Goal: Information Seeking & Learning: Learn about a topic

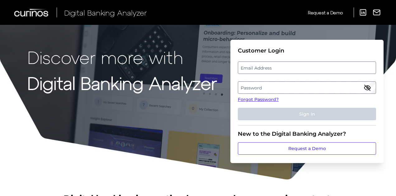
click at [294, 69] on label "Email Address" at bounding box center [306, 67] width 137 height 11
click at [294, 69] on input "email" at bounding box center [307, 68] width 138 height 12
click at [294, 69] on input "Email Address" at bounding box center [307, 68] width 138 height 12
type input "urvaj.shah@td.com"
click at [277, 89] on label "Password" at bounding box center [306, 87] width 137 height 11
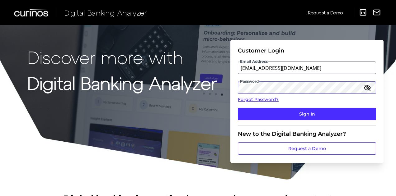
click at [238, 108] on button "Sign In" at bounding box center [307, 114] width 138 height 12
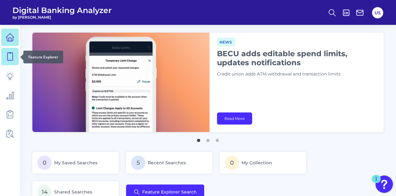
click at [16, 58] on link at bounding box center [9, 56] width 17 height 17
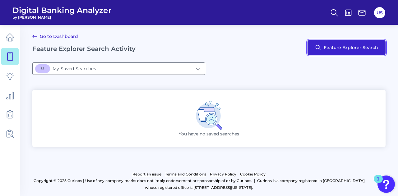
click at [329, 50] on button "Feature Explorer Search" at bounding box center [347, 47] width 78 height 15
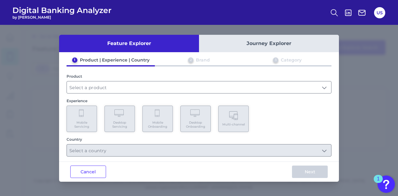
click at [277, 49] on button "Journey Explorer" at bounding box center [269, 43] width 140 height 17
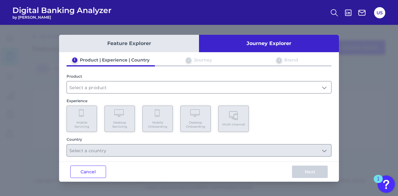
click at [288, 44] on button "Journey Explorer" at bounding box center [269, 43] width 140 height 17
click at [190, 87] on input "text" at bounding box center [199, 87] width 264 height 12
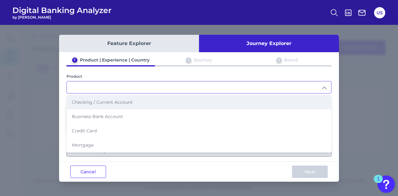
click at [192, 102] on li "Checking / Current Account" at bounding box center [199, 102] width 264 height 14
type input "Checking / Current Account"
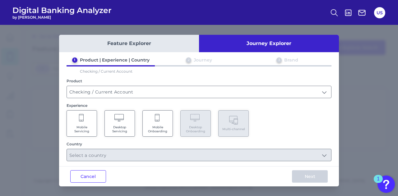
click at [88, 123] on Servicing "Mobile Servicing" at bounding box center [82, 123] width 30 height 26
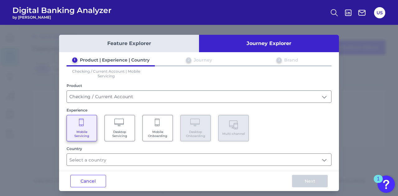
scroll to position [3, 0]
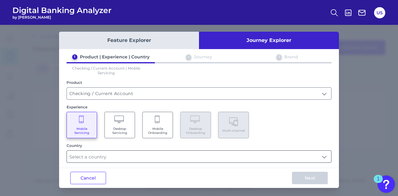
click at [172, 151] on input "text" at bounding box center [199, 157] width 264 height 12
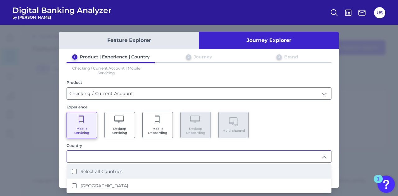
drag, startPoint x: 168, startPoint y: 166, endPoint x: 179, endPoint y: 171, distance: 11.4
click at [168, 166] on li "Select all Countries" at bounding box center [199, 172] width 264 height 14
type input "Select all Countries"
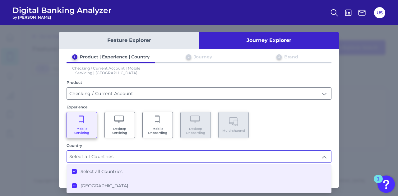
click at [336, 127] on div "1 Product | Experience | Country 2 Journey 3 Brand Checking / Current Account |…" at bounding box center [199, 108] width 280 height 109
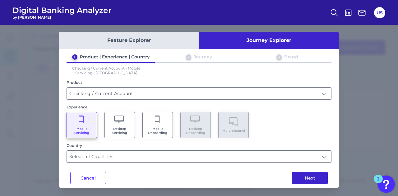
click at [319, 182] on button "Next" at bounding box center [310, 178] width 36 height 12
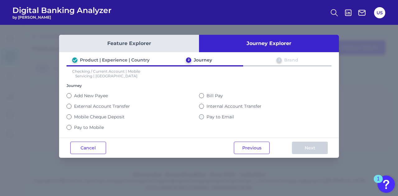
click at [74, 125] on label "Pay to Mobile" at bounding box center [89, 128] width 30 height 6
click at [72, 125] on button "Pay to Mobile" at bounding box center [69, 127] width 5 height 5
click at [308, 142] on button "Next" at bounding box center [310, 148] width 36 height 12
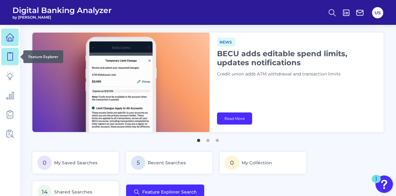
click at [9, 59] on icon at bounding box center [10, 56] width 9 height 9
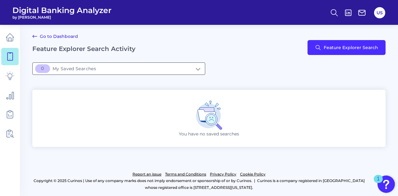
click at [171, 70] on input "[object Object]My Saved Searches" at bounding box center [119, 69] width 172 height 12
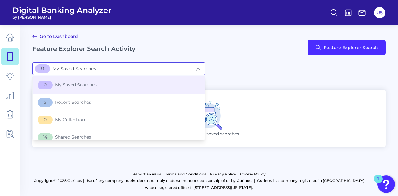
click at [283, 51] on div "Go to Dashboard Feature Explorer Search Activity Feature Explorer Search" at bounding box center [208, 48] width 353 height 30
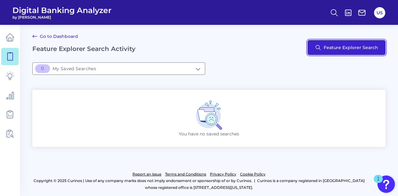
click at [337, 44] on button "Feature Explorer Search" at bounding box center [347, 47] width 78 height 15
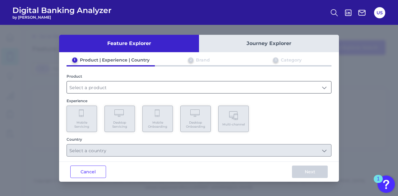
click at [120, 84] on input "text" at bounding box center [199, 87] width 264 height 12
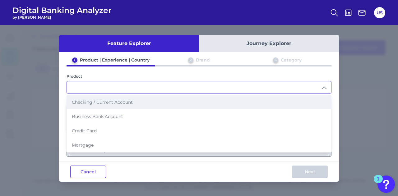
click at [116, 102] on span "Checking / Current Account" at bounding box center [102, 103] width 61 height 6
type input "Checking / Current Account"
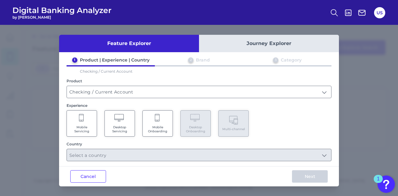
click at [95, 121] on Servicing "Mobile Servicing" at bounding box center [82, 123] width 30 height 26
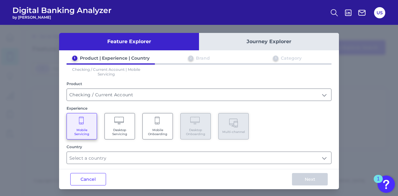
scroll to position [3, 0]
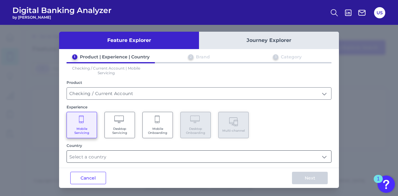
click at [283, 159] on input "text" at bounding box center [199, 157] width 264 height 12
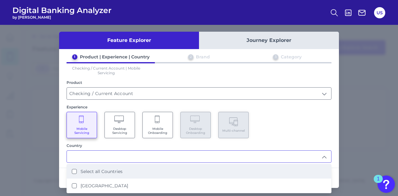
click at [281, 165] on li "Select all Countries" at bounding box center [199, 172] width 264 height 14
type input "Select all Countries"
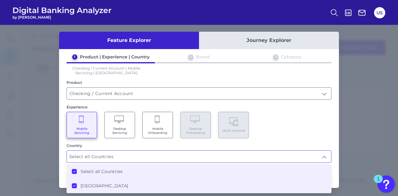
click at [327, 165] on li "Select all Countries" at bounding box center [199, 172] width 264 height 14
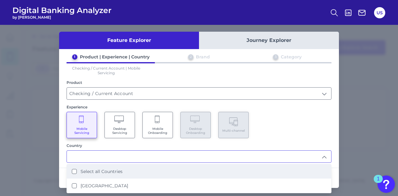
click at [328, 170] on li "Select all Countries" at bounding box center [199, 172] width 264 height 14
type input "Select all Countries"
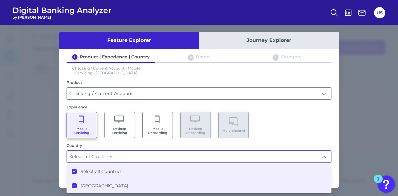
click at [340, 150] on div "Feature Explorer Journey Explorer 1 Product | Experience | Country 2 Brand 3 Ca…" at bounding box center [199, 110] width 398 height 171
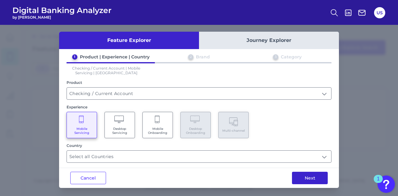
click at [322, 178] on button "Next" at bounding box center [310, 178] width 36 height 12
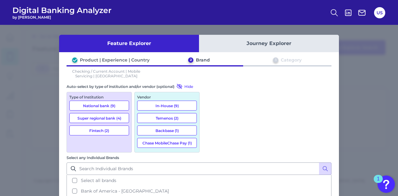
click at [98, 107] on button "National bank (9)" at bounding box center [99, 106] width 60 height 10
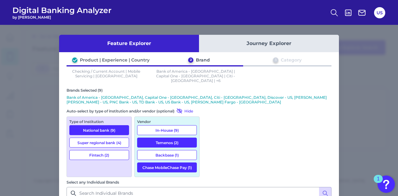
click at [101, 138] on button "Super regional bank (4)" at bounding box center [99, 143] width 60 height 10
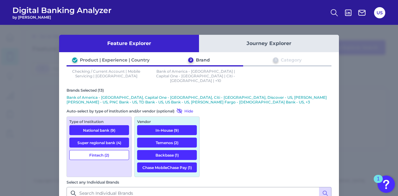
click at [106, 150] on button "Fintech (2)" at bounding box center [99, 155] width 60 height 10
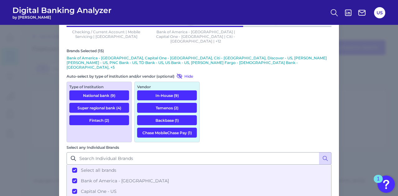
scroll to position [49, 0]
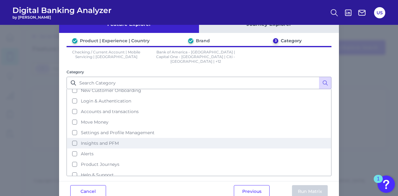
scroll to position [29, 0]
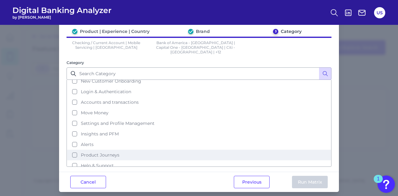
click at [75, 150] on button "Product Journeys" at bounding box center [199, 155] width 264 height 11
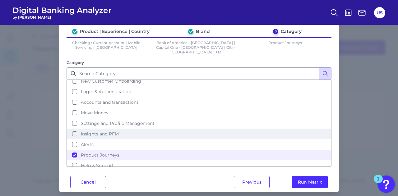
scroll to position [0, 0]
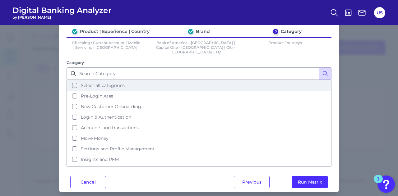
click at [86, 83] on span "Select all categories" at bounding box center [103, 86] width 44 height 6
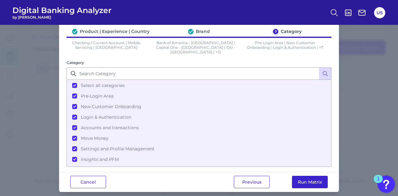
click at [299, 176] on button "Run Matrix" at bounding box center [310, 182] width 36 height 12
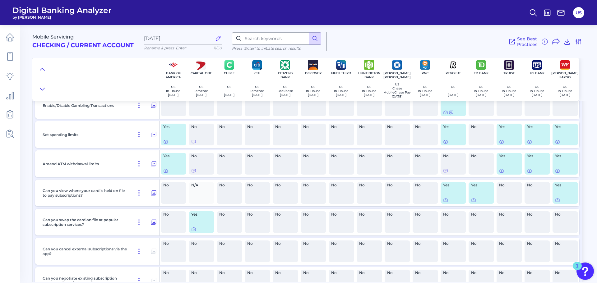
scroll to position [5517, 0]
click at [398, 196] on icon at bounding box center [445, 200] width 1 height 1
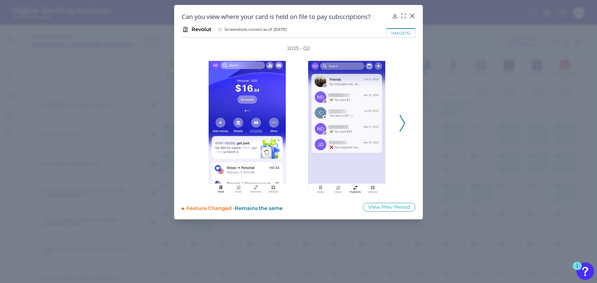
click at [398, 126] on icon at bounding box center [403, 123] width 6 height 17
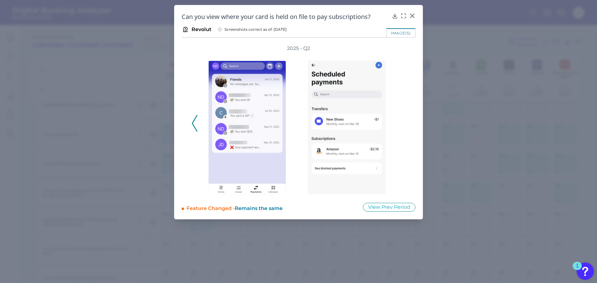
click at [398, 127] on div "2025 - Q2" at bounding box center [299, 120] width 214 height 150
click at [368, 152] on img at bounding box center [347, 128] width 78 height 134
click at [398, 15] on icon at bounding box center [412, 16] width 6 height 6
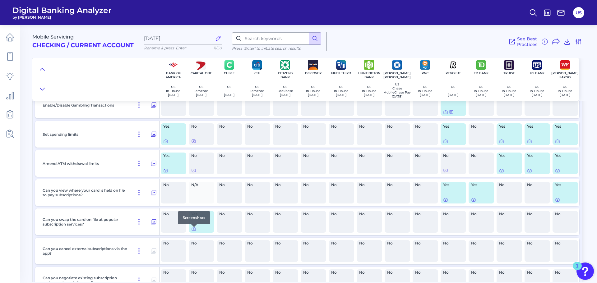
click at [195, 196] on div at bounding box center [194, 227] width 6 height 6
click at [193, 196] on icon at bounding box center [193, 229] width 5 height 5
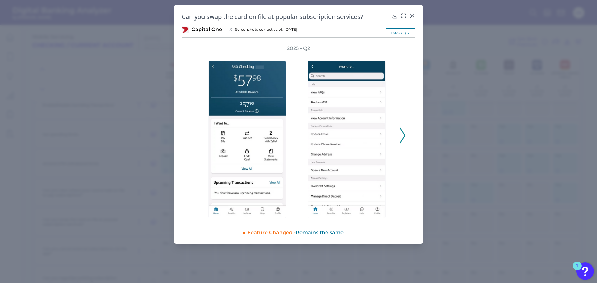
click at [398, 136] on div "2025 - Q2" at bounding box center [299, 132] width 234 height 175
click at [398, 135] on div "2025 - Q2" at bounding box center [299, 132] width 214 height 175
click at [398, 136] on icon at bounding box center [403, 135] width 6 height 17
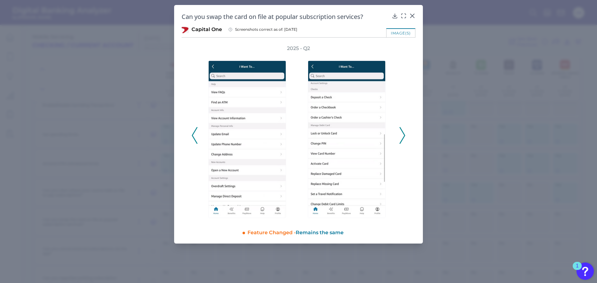
click at [398, 137] on icon at bounding box center [403, 135] width 6 height 17
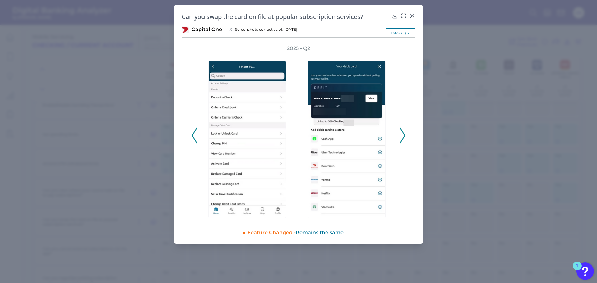
click at [398, 137] on icon at bounding box center [403, 135] width 6 height 17
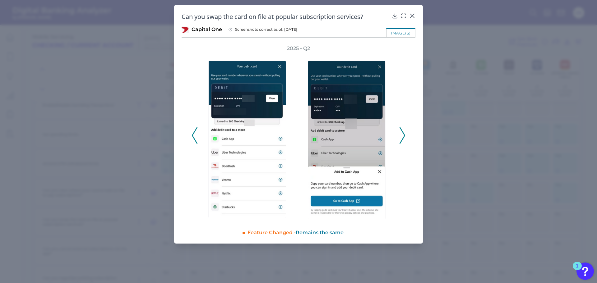
click at [398, 137] on icon at bounding box center [403, 135] width 6 height 17
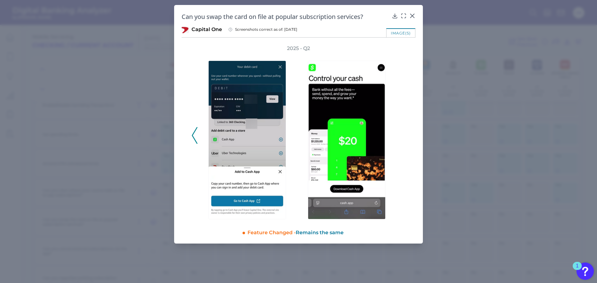
click at [197, 139] on icon at bounding box center [195, 135] width 6 height 17
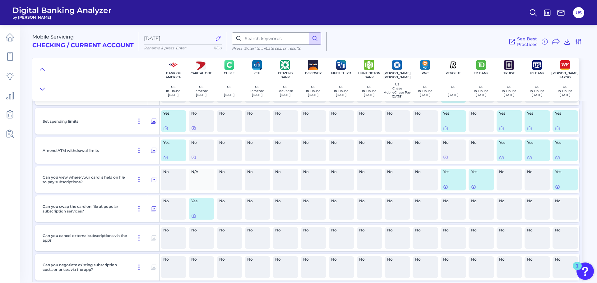
scroll to position [5531, 0]
click at [194, 196] on icon at bounding box center [193, 216] width 5 height 5
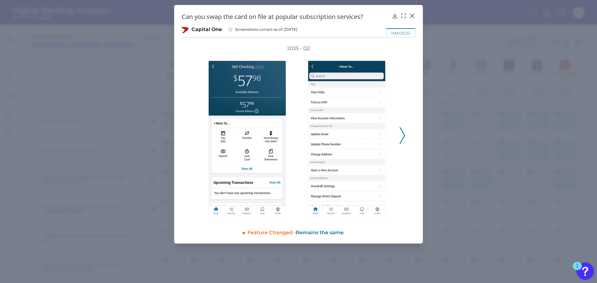
click at [398, 139] on div at bounding box center [349, 136] width 100 height 168
click at [398, 140] on div "2025 - Q2" at bounding box center [299, 132] width 234 height 175
click at [398, 140] on polyline at bounding box center [402, 136] width 5 height 16
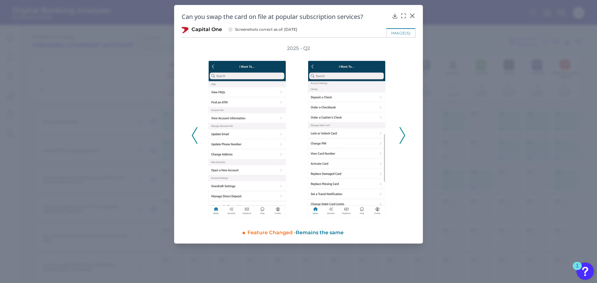
click at [398, 139] on icon at bounding box center [403, 135] width 6 height 17
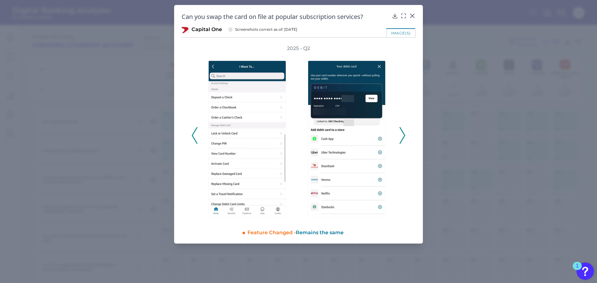
click at [398, 138] on icon at bounding box center [403, 135] width 6 height 17
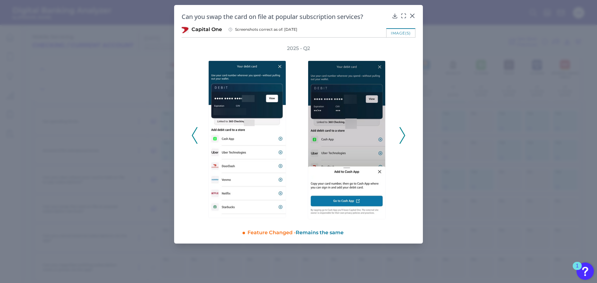
click at [398, 143] on icon at bounding box center [403, 135] width 6 height 17
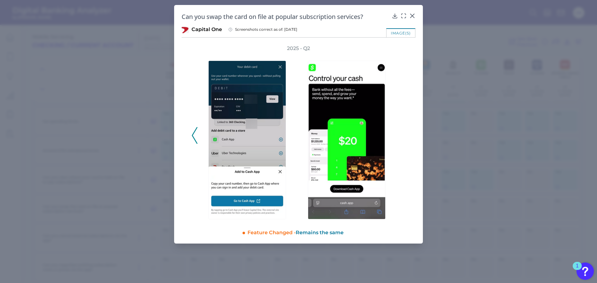
click at [186, 137] on div "2025 - Q2" at bounding box center [299, 132] width 234 height 175
click at [185, 134] on div "2025 - Q2" at bounding box center [299, 132] width 234 height 175
click at [194, 132] on polyline at bounding box center [194, 136] width 5 height 16
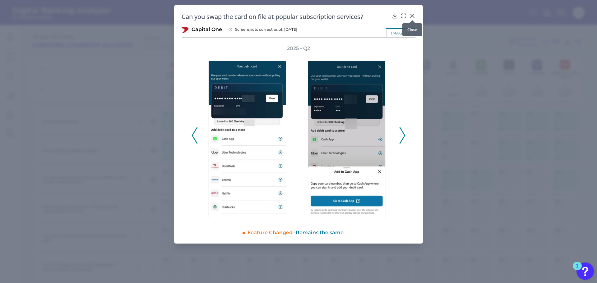
drag, startPoint x: 414, startPoint y: 16, endPoint x: 424, endPoint y: 17, distance: 9.3
click at [398, 16] on icon at bounding box center [412, 16] width 6 height 6
